Goal: Navigation & Orientation: Find specific page/section

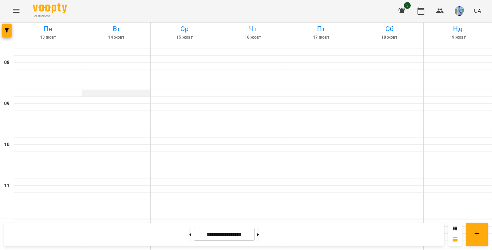
scroll to position [376, 0]
click at [405, 6] on span "3" at bounding box center [407, 5] width 7 height 7
click at [404, 6] on span "3" at bounding box center [407, 5] width 7 height 7
click at [403, 13] on icon "button" at bounding box center [402, 11] width 7 height 6
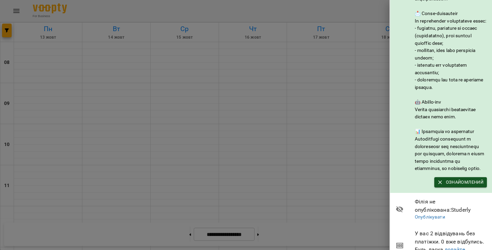
scroll to position [123, 0]
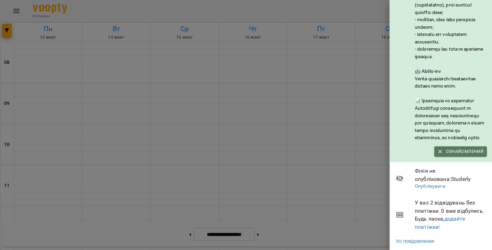
click at [466, 148] on span "Ознайомлений" at bounding box center [461, 152] width 46 height 8
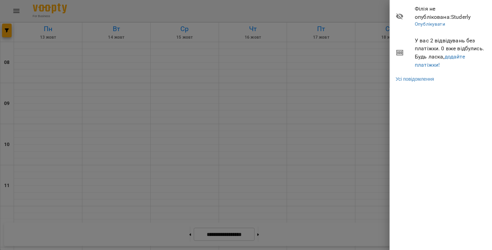
click at [353, 77] on div at bounding box center [246, 125] width 492 height 250
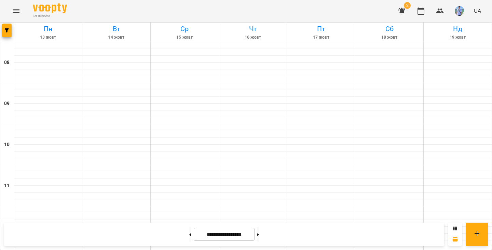
click at [461, 14] on img "button" at bounding box center [460, 11] width 10 height 10
click at [441, 35] on div "Відеоуроки" at bounding box center [425, 38] width 49 height 12
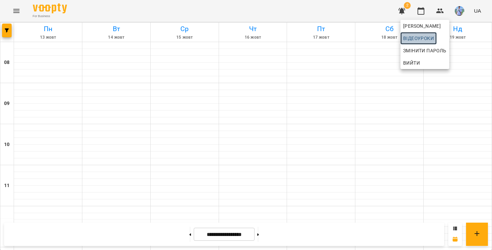
click at [423, 38] on span "Відеоуроки" at bounding box center [418, 38] width 31 height 8
click at [391, 117] on div at bounding box center [246, 125] width 492 height 250
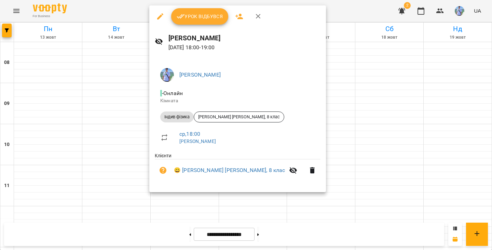
click at [389, 106] on div at bounding box center [246, 125] width 492 height 250
